Goal: Information Seeking & Learning: Find specific fact

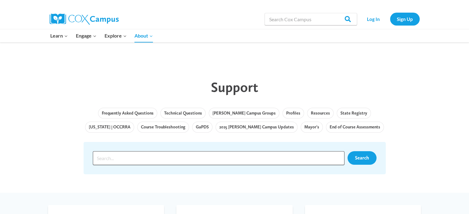
click at [142, 157] on input "Search input" at bounding box center [218, 158] width 251 height 14
type input "older certificates"
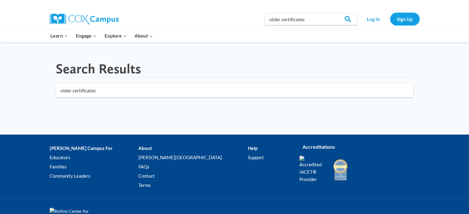
click at [307, 93] on input "older certificates" at bounding box center [234, 90] width 357 height 14
click button "submit" at bounding box center [0, 0] width 0 height 0
click at [59, 90] on input "older certificates" at bounding box center [234, 90] width 357 height 14
click at [139, 90] on input "where can i find my older certificates" at bounding box center [234, 90] width 357 height 14
type input "where can i find my older certificates?"
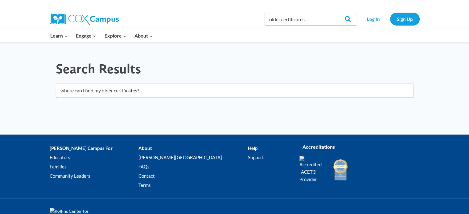
click button "submit" at bounding box center [0, 0] width 0 height 0
click at [347, 16] on input "Search" at bounding box center [345, 19] width 24 height 12
click at [269, 21] on input "older certificates" at bounding box center [310, 19] width 92 height 12
type input "where can i find my older certificates"
click at [348, 17] on input "Search" at bounding box center [345, 19] width 24 height 12
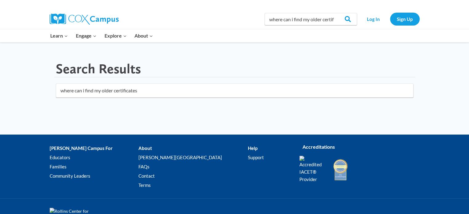
click at [275, 92] on input "where can i find my older certificates" at bounding box center [234, 90] width 357 height 14
click at [148, 166] on link "FAQs" at bounding box center [192, 166] width 109 height 9
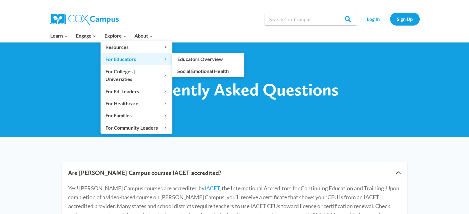
click at [124, 60] on span "For Educators Expand" at bounding box center [136, 59] width 62 height 8
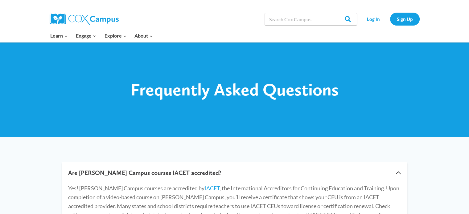
click at [176, 6] on div at bounding box center [142, 4] width 185 height 9
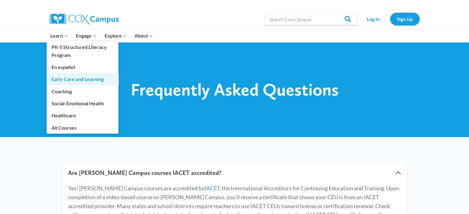
click at [69, 79] on link "Early Care and Learning" at bounding box center [83, 79] width 72 height 12
